Goal: Complete application form: Complete application form

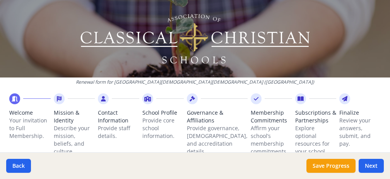
scroll to position [49, 0]
click at [372, 164] on button "Next" at bounding box center [371, 166] width 25 height 14
click at [20, 126] on p "Your invitation to Full Membership." at bounding box center [29, 127] width 41 height 23
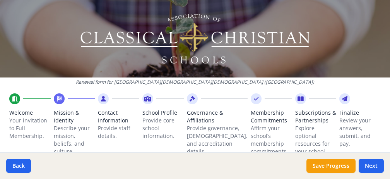
scroll to position [423, 0]
click at [368, 166] on button "Next" at bounding box center [371, 166] width 25 height 14
click at [24, 120] on p "Your invitation to Full Membership." at bounding box center [29, 127] width 41 height 23
click at [206, 25] on img at bounding box center [195, 39] width 232 height 54
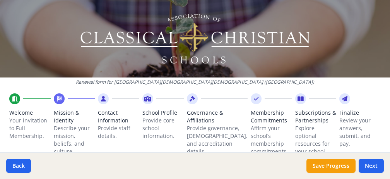
scroll to position [1076, 0]
click at [340, 123] on p "Review your answers, submit, and pay." at bounding box center [359, 131] width 41 height 31
click at [19, 166] on button "Back" at bounding box center [18, 166] width 25 height 14
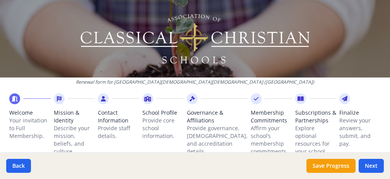
click at [18, 115] on span "Welcome" at bounding box center [29, 113] width 41 height 8
click at [22, 111] on span "Welcome" at bounding box center [29, 113] width 41 height 8
click at [365, 166] on button "Next" at bounding box center [371, 166] width 25 height 14
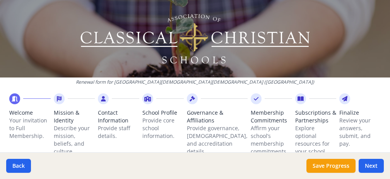
scroll to position [29, 0]
click at [25, 123] on p "Your invitation to Full Membership." at bounding box center [29, 127] width 41 height 23
click at [10, 114] on span "Welcome" at bounding box center [29, 113] width 41 height 8
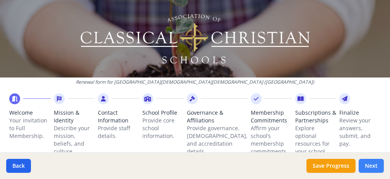
click at [372, 165] on button "Next" at bounding box center [371, 166] width 25 height 14
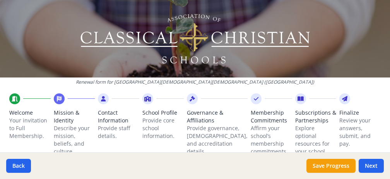
click at [61, 93] on div at bounding box center [59, 98] width 11 height 11
click at [106, 97] on icon at bounding box center [103, 99] width 5 height 8
click at [151, 98] on icon at bounding box center [147, 99] width 7 height 8
click at [198, 100] on div at bounding box center [192, 98] width 11 height 11
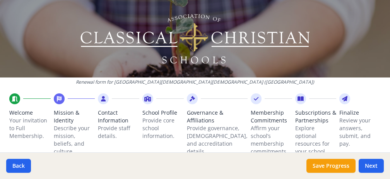
click at [251, 114] on span "Membership Commitments" at bounding box center [271, 116] width 41 height 15
click at [340, 118] on p "Review your answers, submit, and pay." at bounding box center [359, 131] width 41 height 31
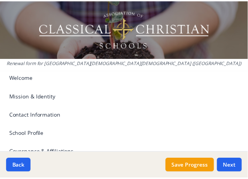
scroll to position [1344, 0]
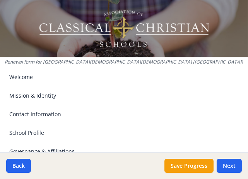
click at [26, 74] on span "Welcome" at bounding box center [21, 77] width 24 height 8
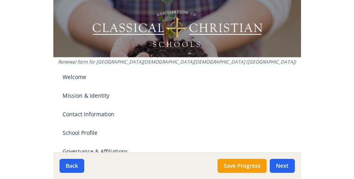
scroll to position [441, 0]
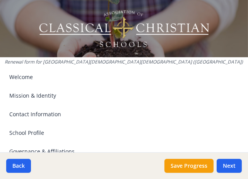
click at [32, 92] on span "Mission & Identity" at bounding box center [32, 96] width 47 height 8
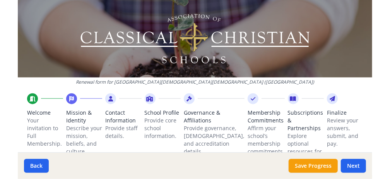
scroll to position [359, 0]
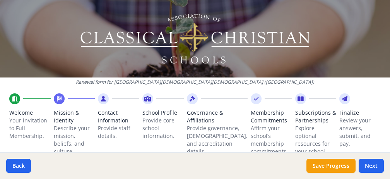
click at [24, 113] on span "Welcome" at bounding box center [29, 113] width 41 height 8
click at [26, 117] on p "Your invitation to Full Membership." at bounding box center [29, 127] width 41 height 23
click at [62, 121] on span "Mission & Identity" at bounding box center [74, 116] width 41 height 15
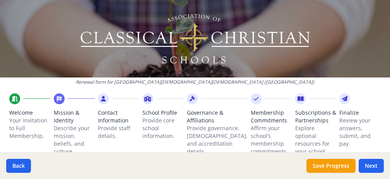
scroll to position [359, 0]
click at [62, 121] on span "Mission & Identity" at bounding box center [74, 116] width 41 height 15
click at [34, 120] on p "Your invitation to Full Membership." at bounding box center [29, 127] width 41 height 23
drag, startPoint x: 20, startPoint y: 109, endPoint x: 191, endPoint y: 34, distance: 187.0
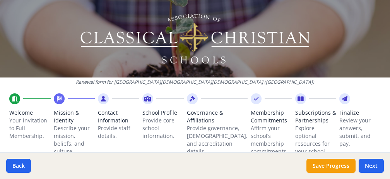
click at [191, 34] on img at bounding box center [195, 39] width 232 height 54
